Goal: Task Accomplishment & Management: Manage account settings

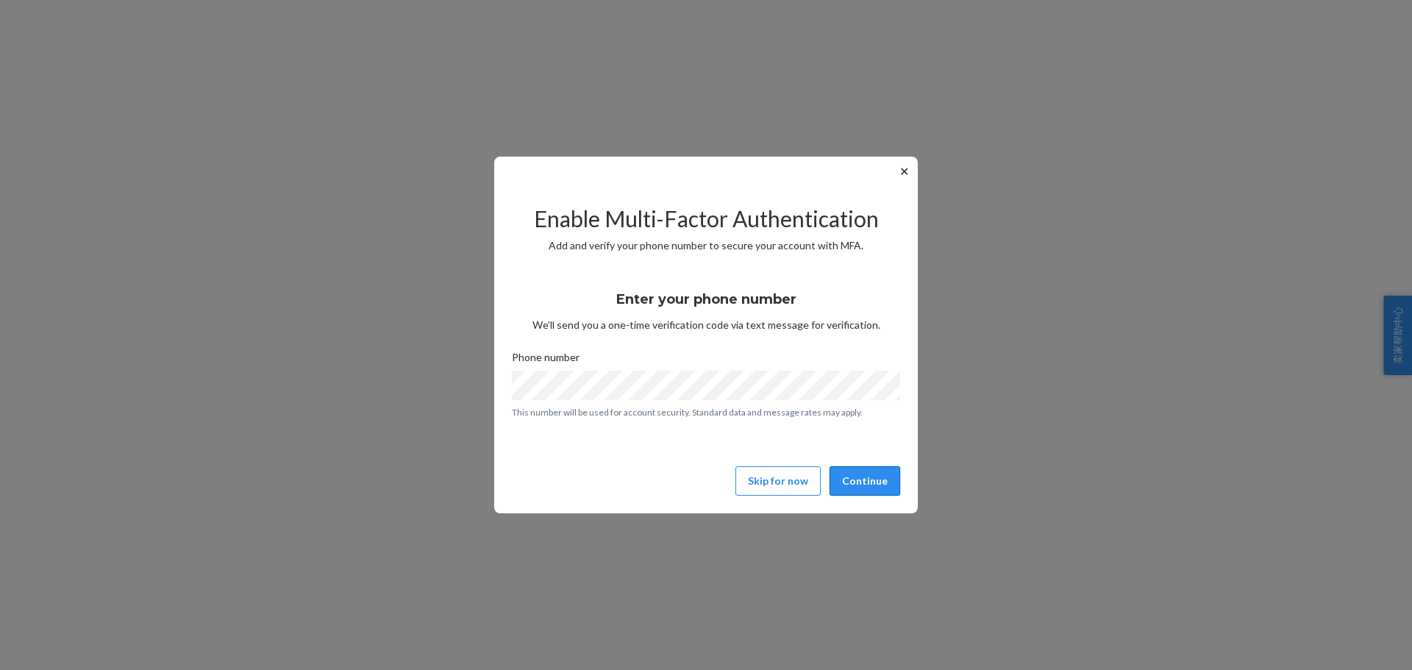
click at [871, 488] on button "Continue" at bounding box center [865, 480] width 71 height 29
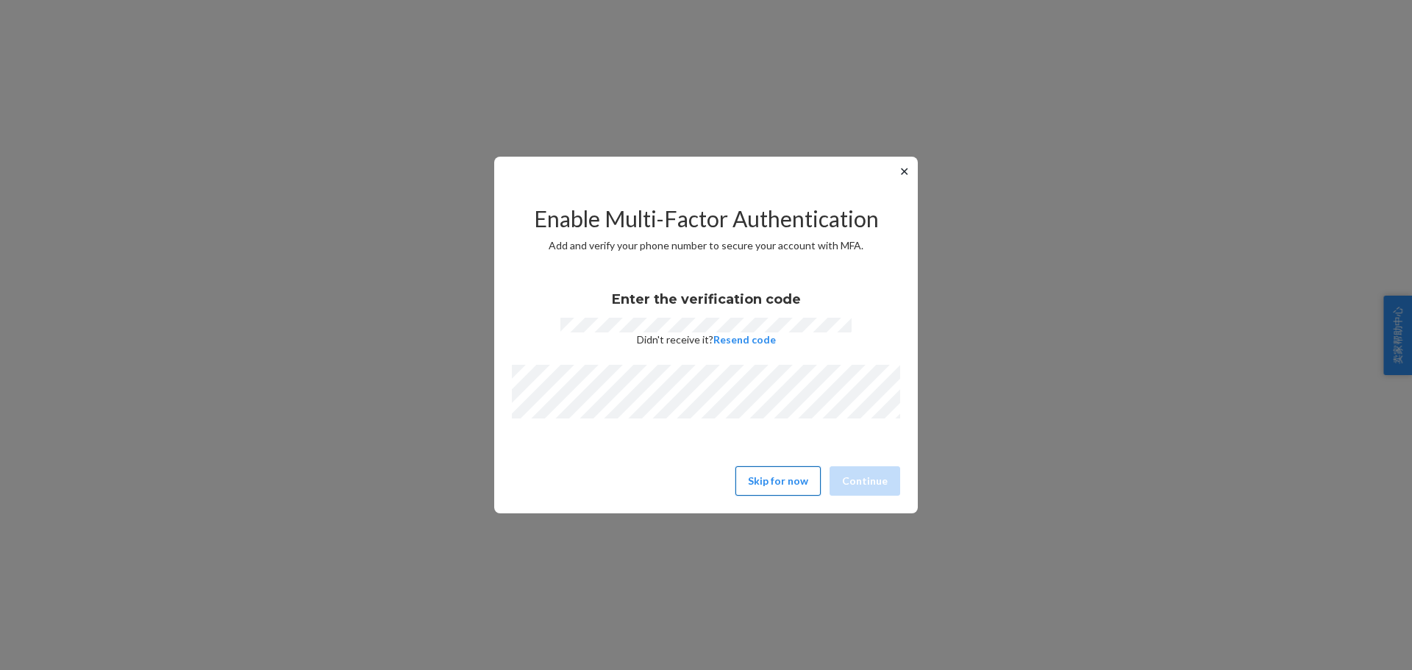
click at [808, 474] on button "Skip for now" at bounding box center [778, 480] width 85 height 29
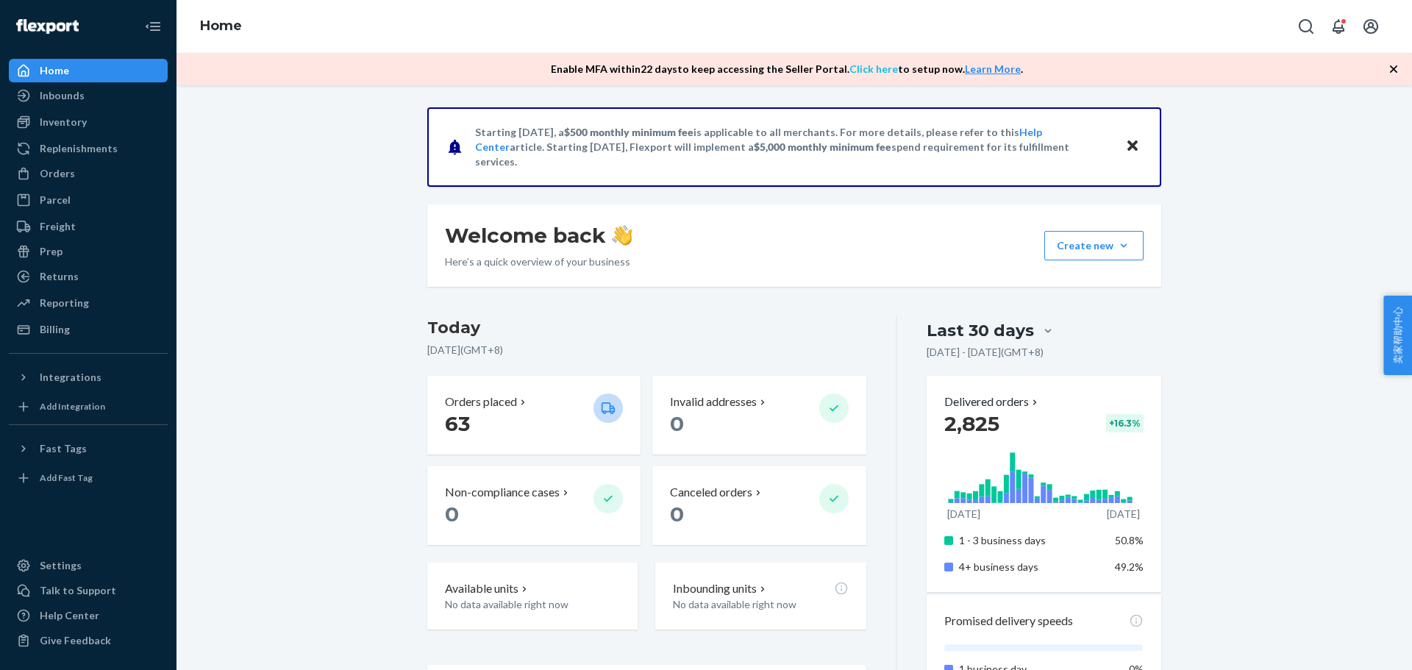
click at [883, 66] on link "Click here" at bounding box center [874, 69] width 49 height 13
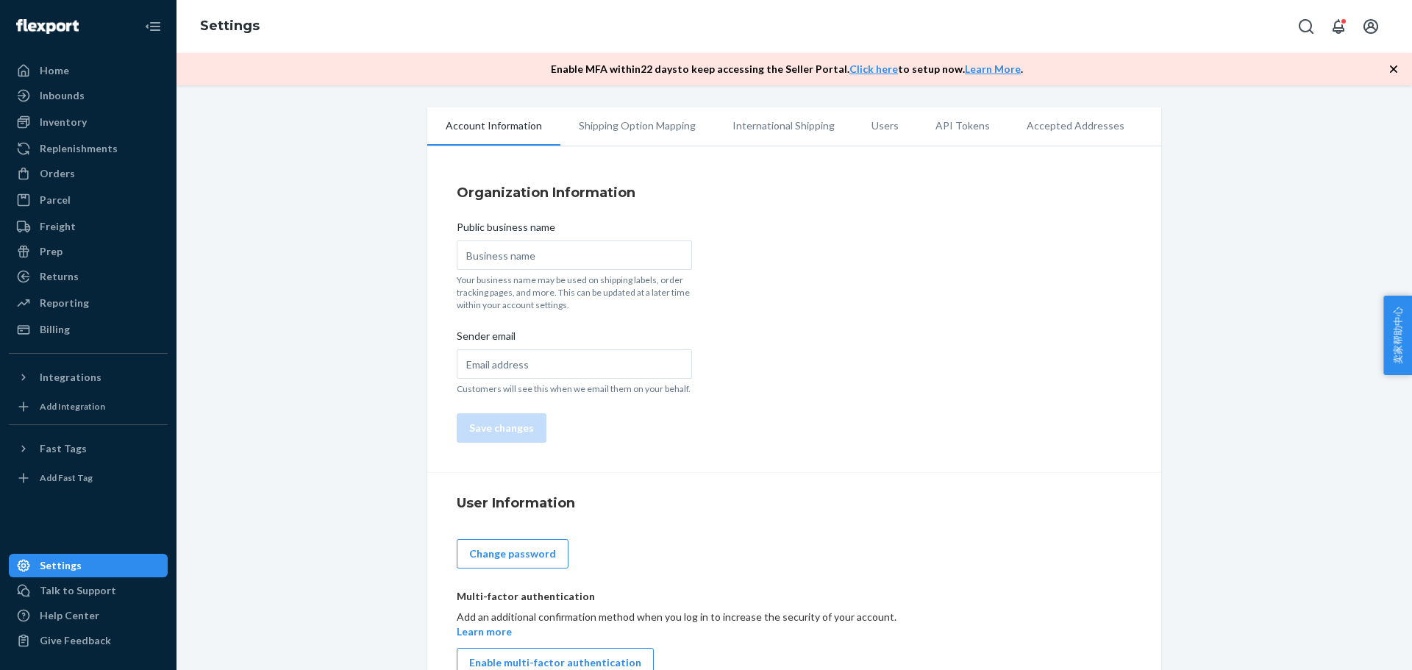
scroll to position [37, 0]
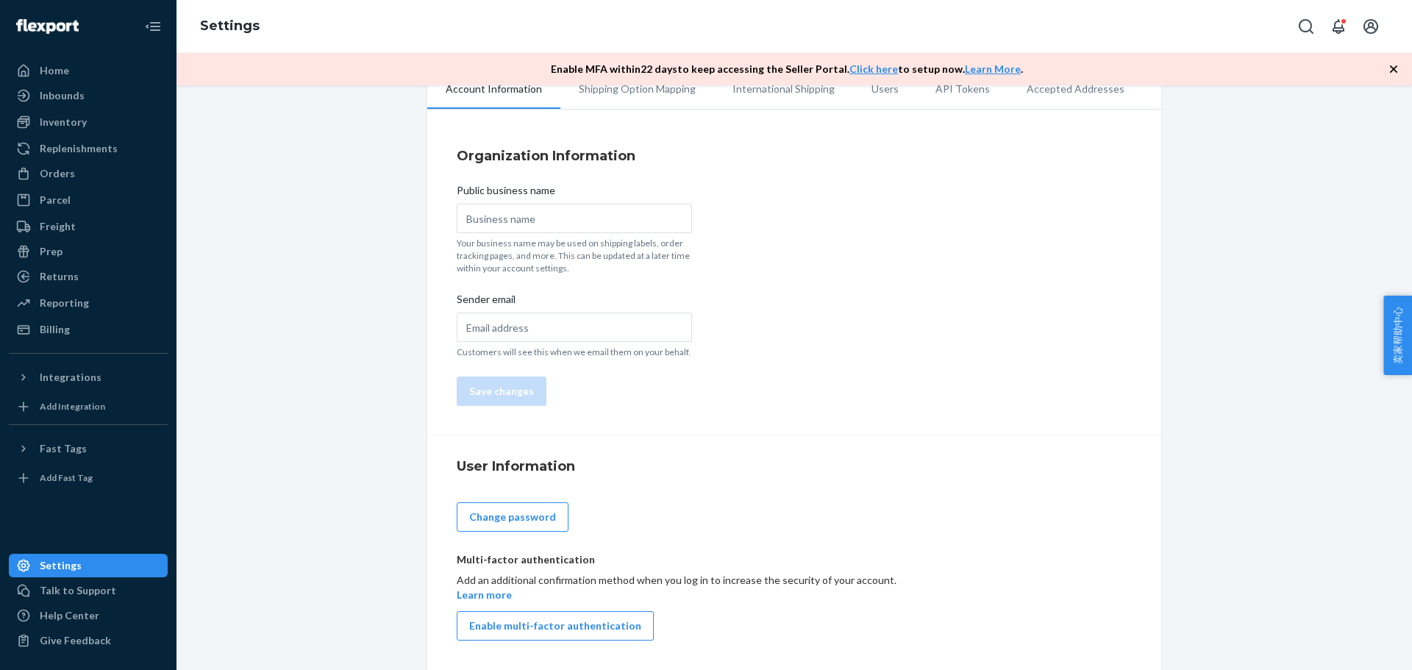
click at [599, 614] on button "Enable multi-factor authentication" at bounding box center [555, 625] width 197 height 29
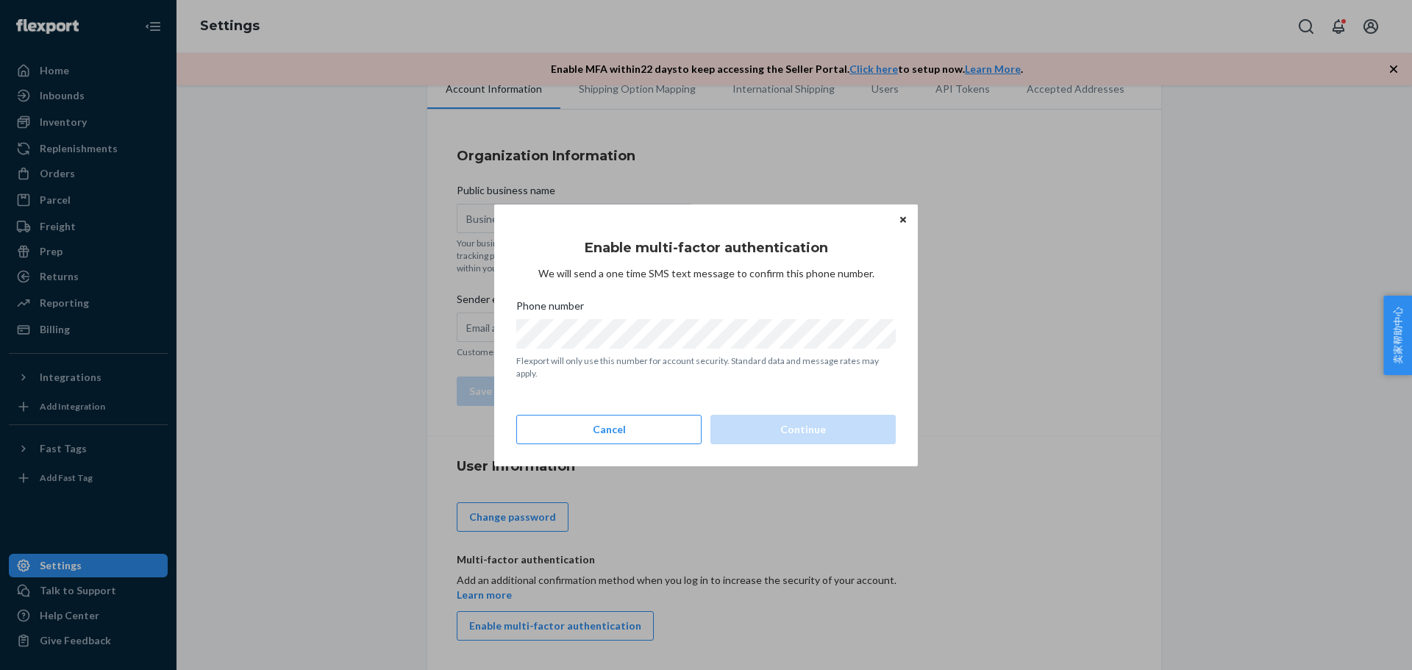
scroll to position [0, 0]
click at [822, 433] on button "Continue" at bounding box center [803, 429] width 185 height 29
click at [905, 221] on icon "Close" at bounding box center [903, 220] width 6 height 6
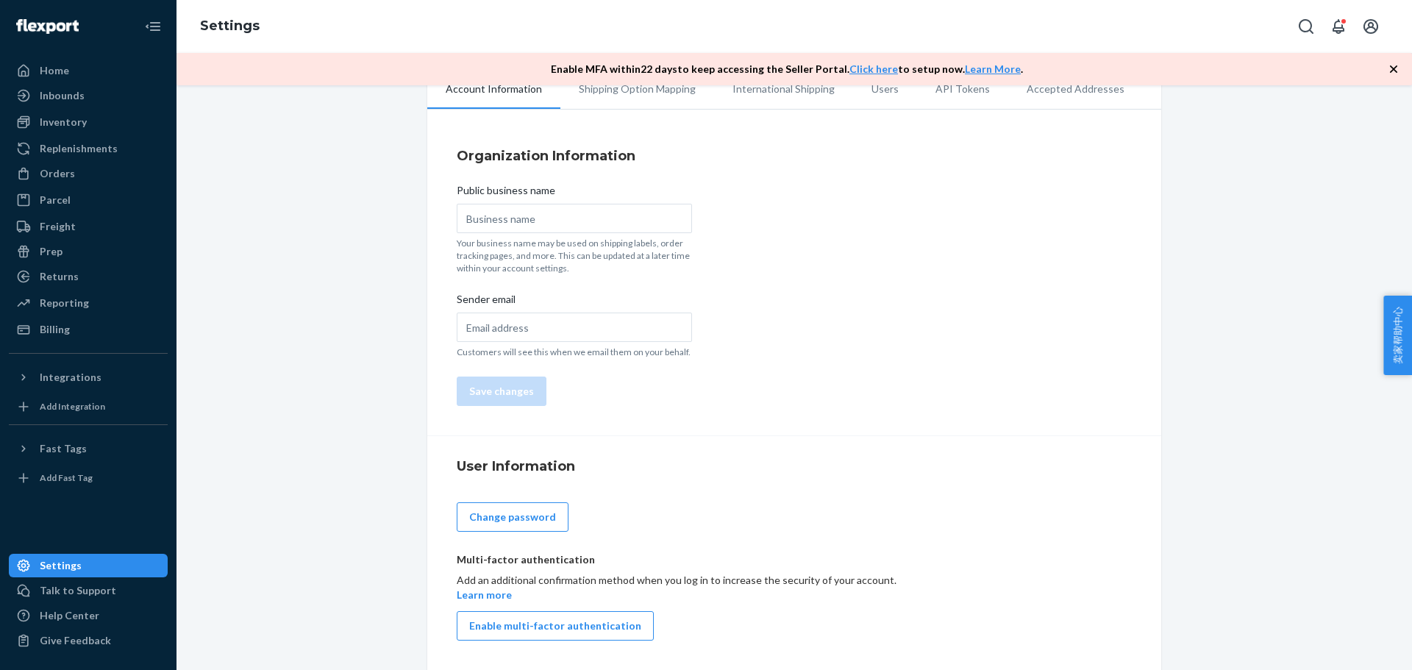
click at [1249, 230] on div "Account Information Shipping Option Mapping International Shipping Users API To…" at bounding box center [795, 371] width 1214 height 600
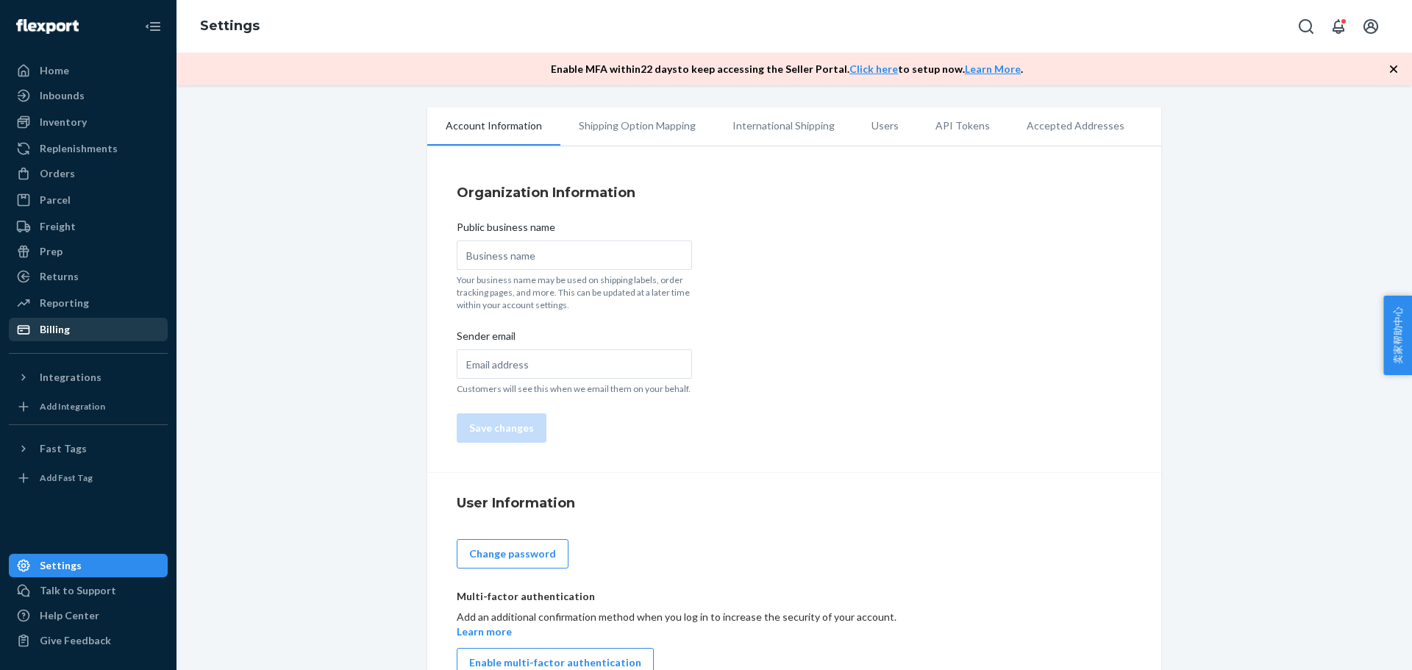
click at [59, 341] on div "Home Inbounds Shipping Plans Problems Inventory Products Replenishments Orders …" at bounding box center [88, 335] width 177 height 670
click at [65, 334] on div "Billing" at bounding box center [55, 329] width 30 height 15
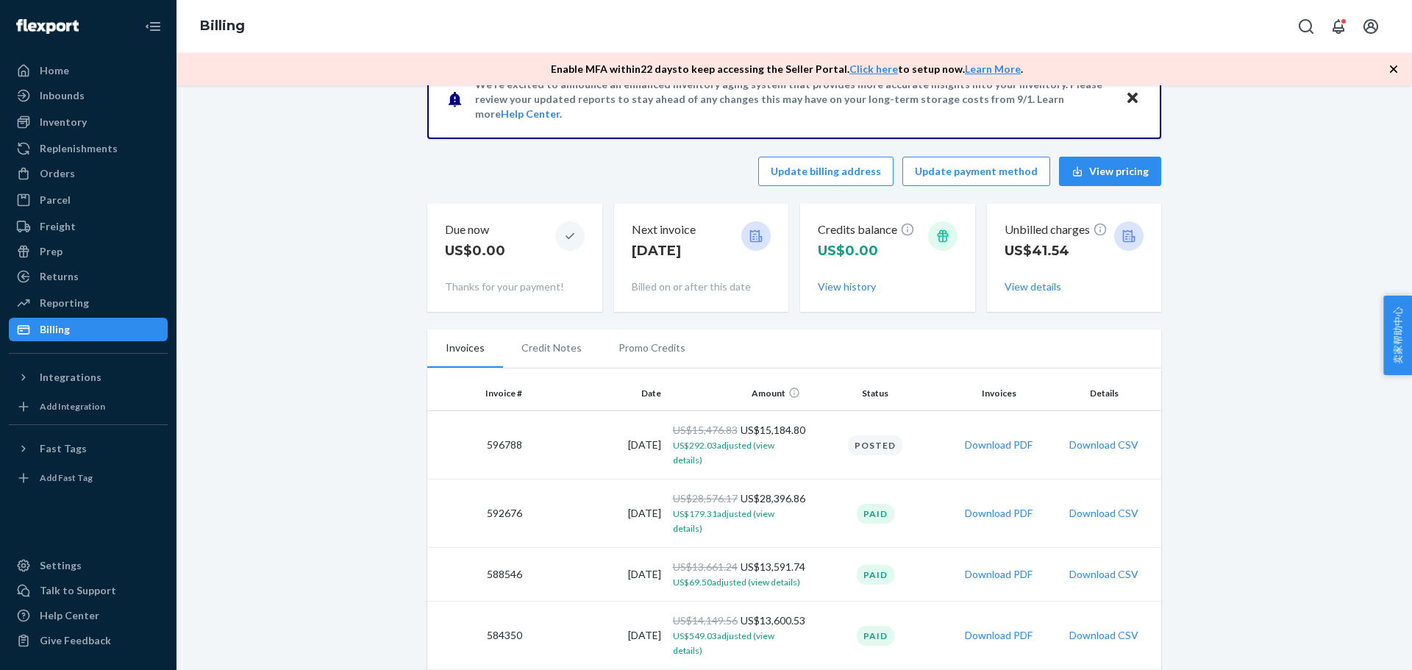
scroll to position [74, 0]
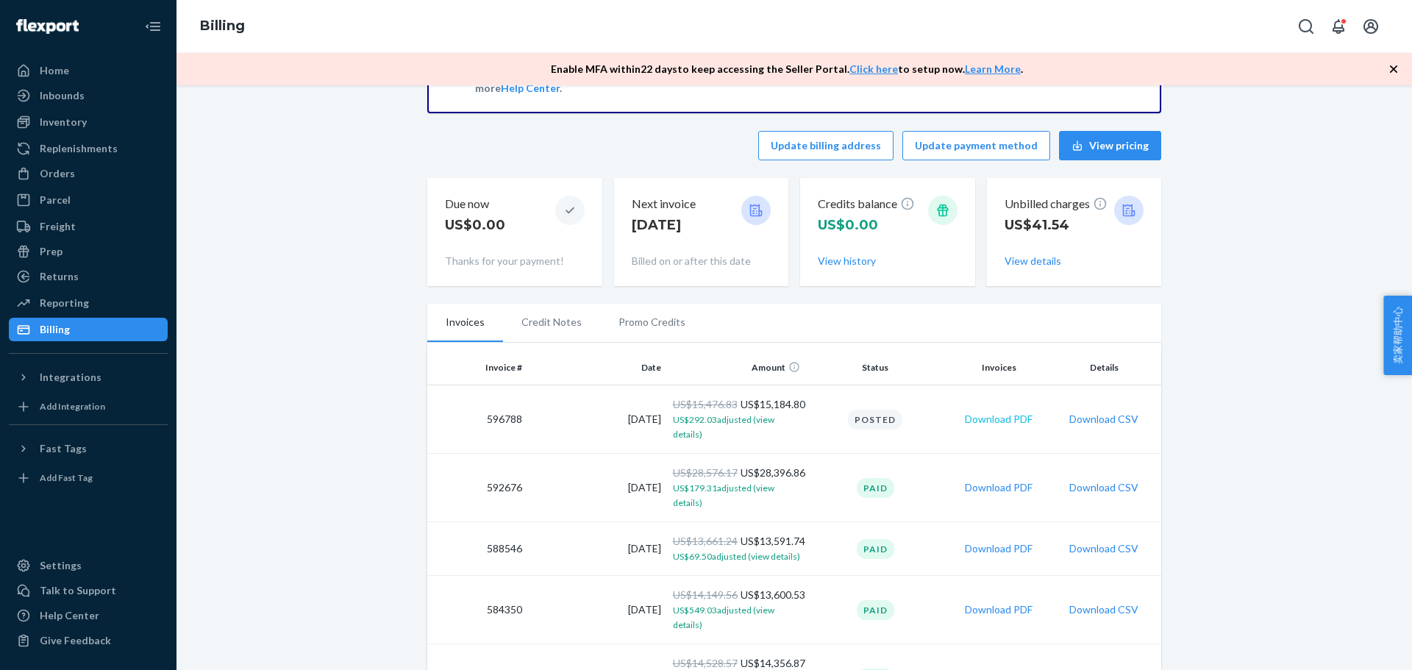
click at [1004, 424] on button "Download PDF" at bounding box center [999, 419] width 68 height 15
click at [1106, 424] on button "Download CSV" at bounding box center [1104, 419] width 69 height 15
